Goal: Go to known website: Access a specific website the user already knows

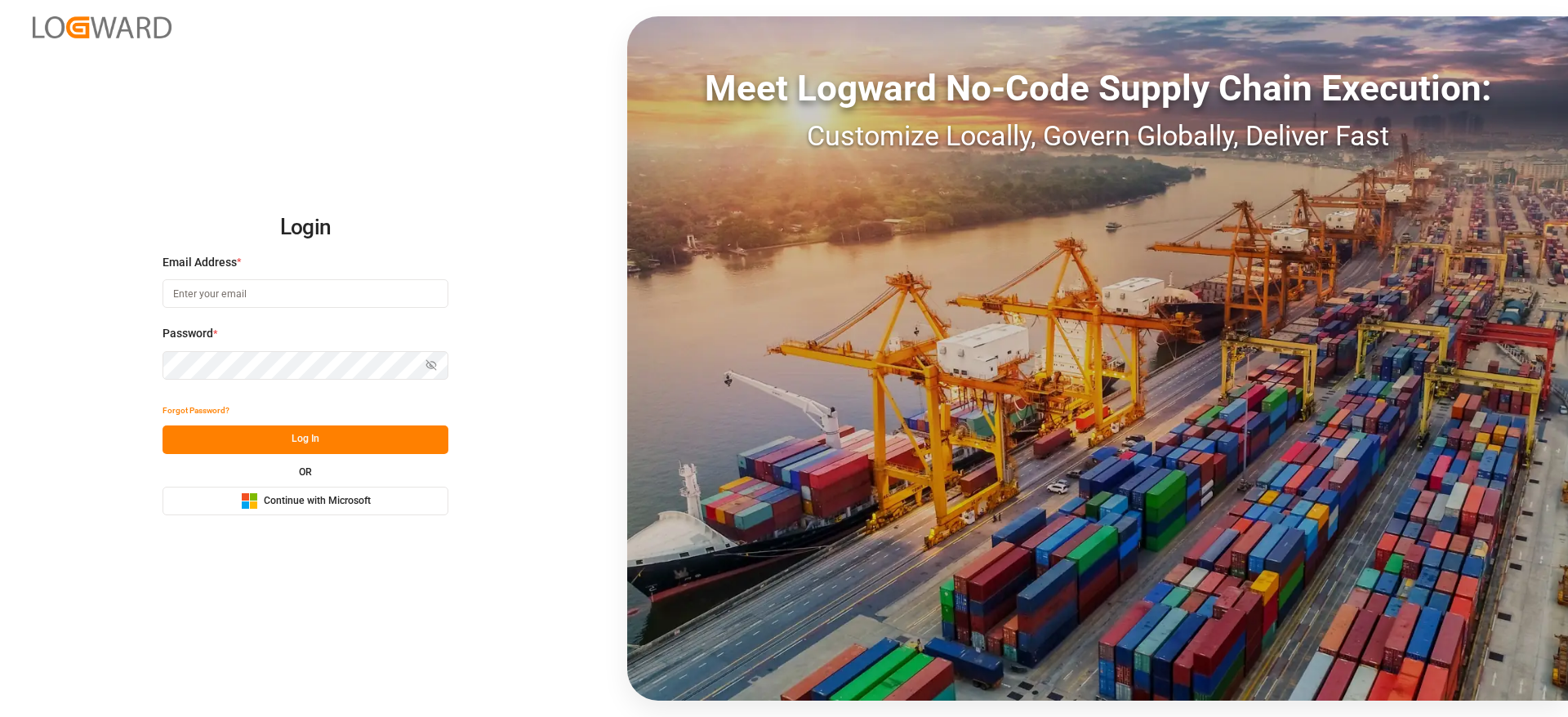
click at [343, 508] on div "Microsoft Logo Continue with Microsoft" at bounding box center [305, 501] width 130 height 17
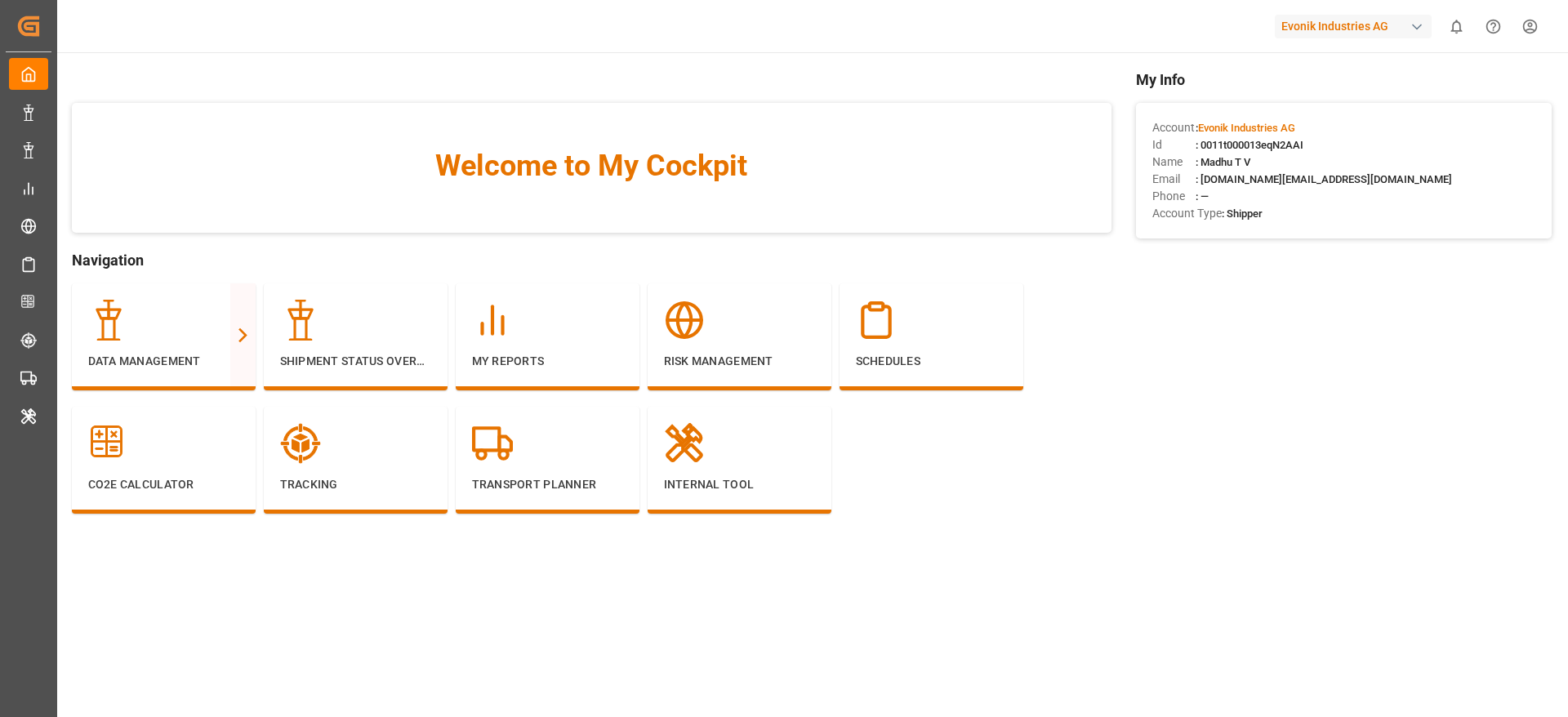
click at [1328, 24] on div "Evonik Industries AG" at bounding box center [1353, 26] width 157 height 24
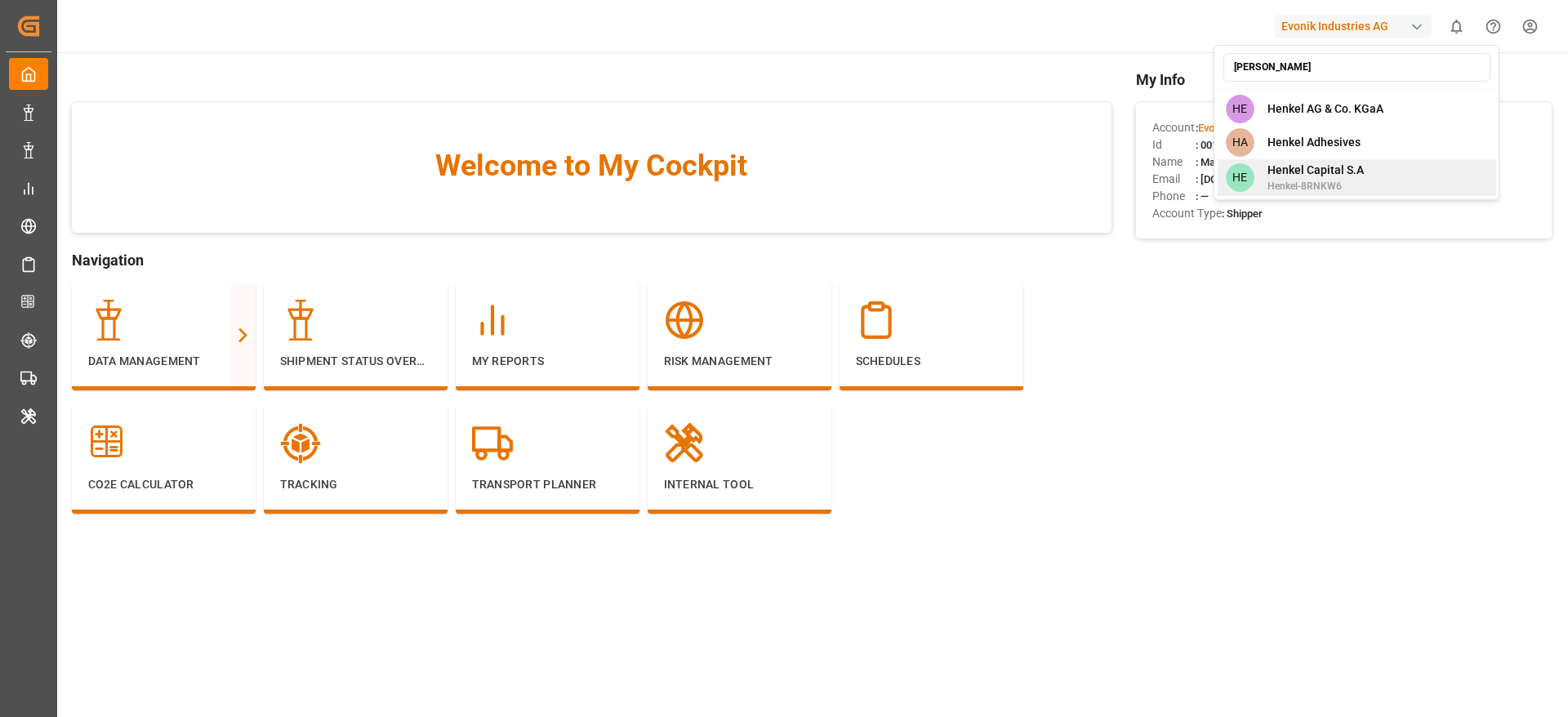
type input "[PERSON_NAME]"
click at [1340, 170] on span "Henkel Capital S.A" at bounding box center [1316, 170] width 97 height 17
